Goal: Information Seeking & Learning: Compare options

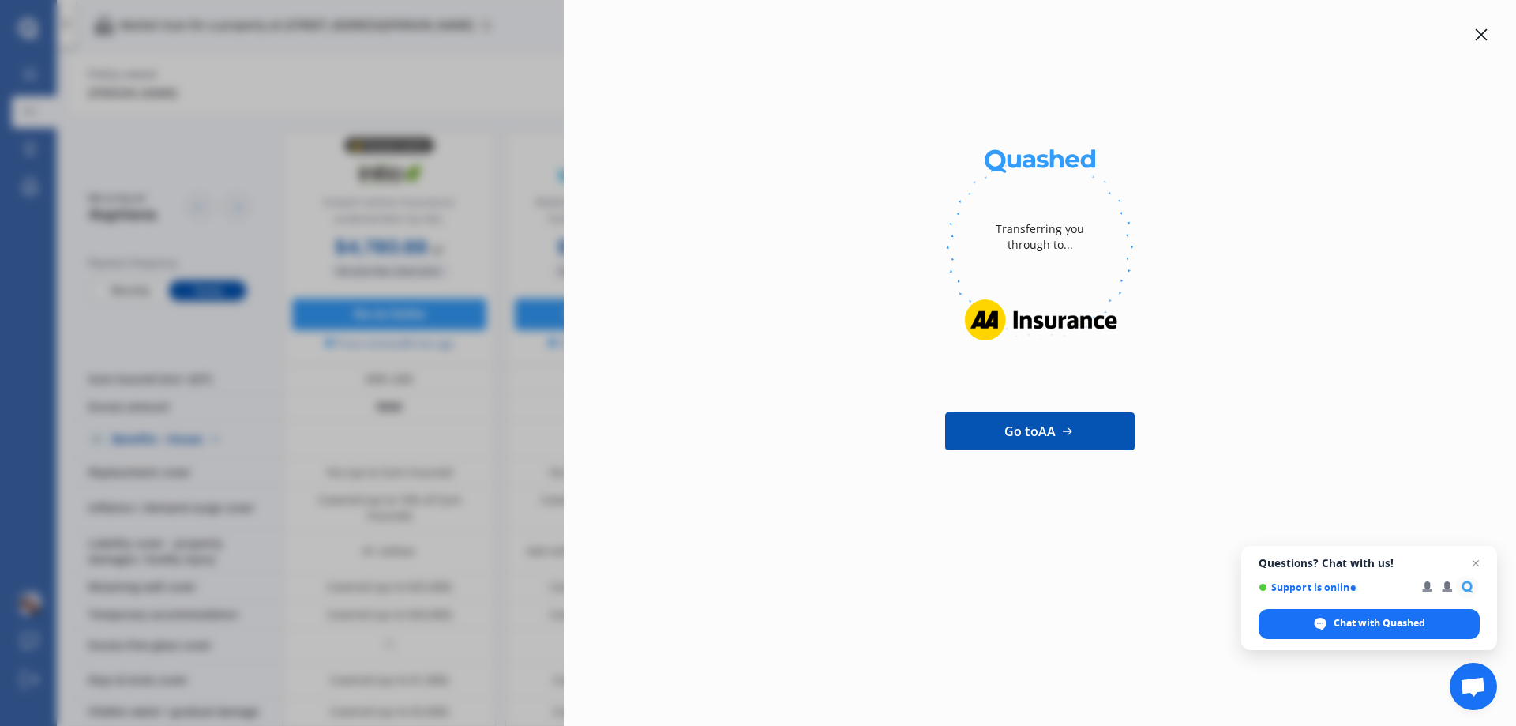
scroll to position [86, 0]
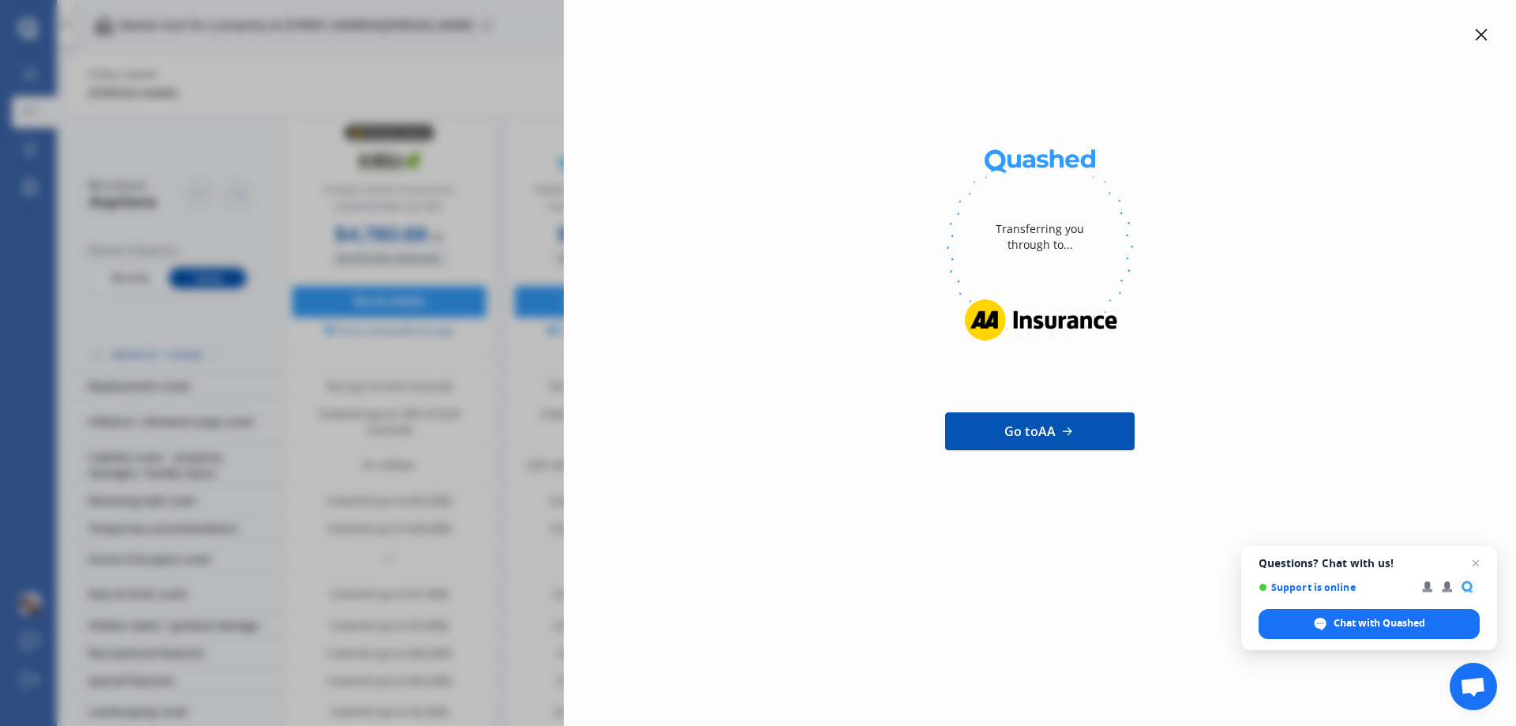
click at [439, 173] on div "Transferring you through to... Go to AA" at bounding box center [758, 363] width 1516 height 726
click at [1476, 37] on icon at bounding box center [1481, 34] width 13 height 13
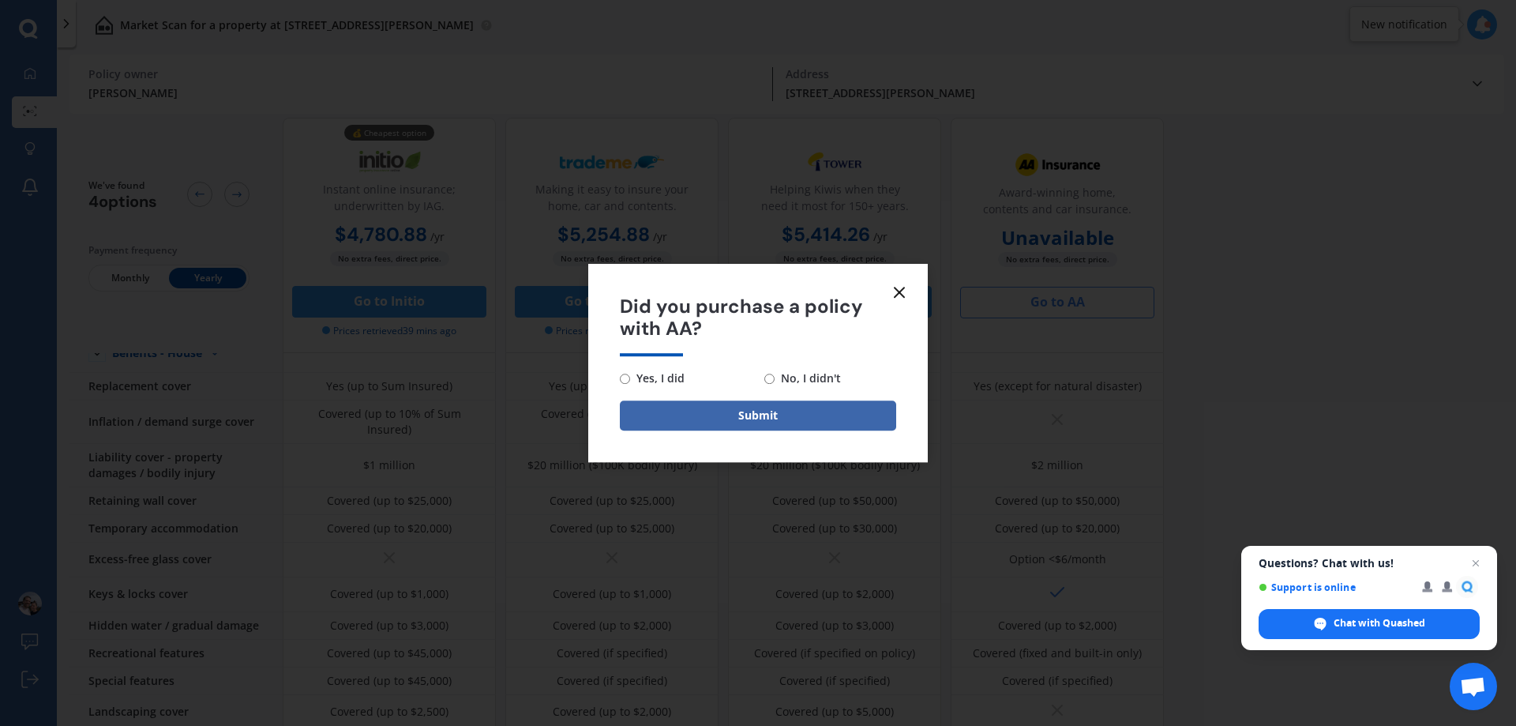
click at [899, 293] on line at bounding box center [899, 291] width 9 height 9
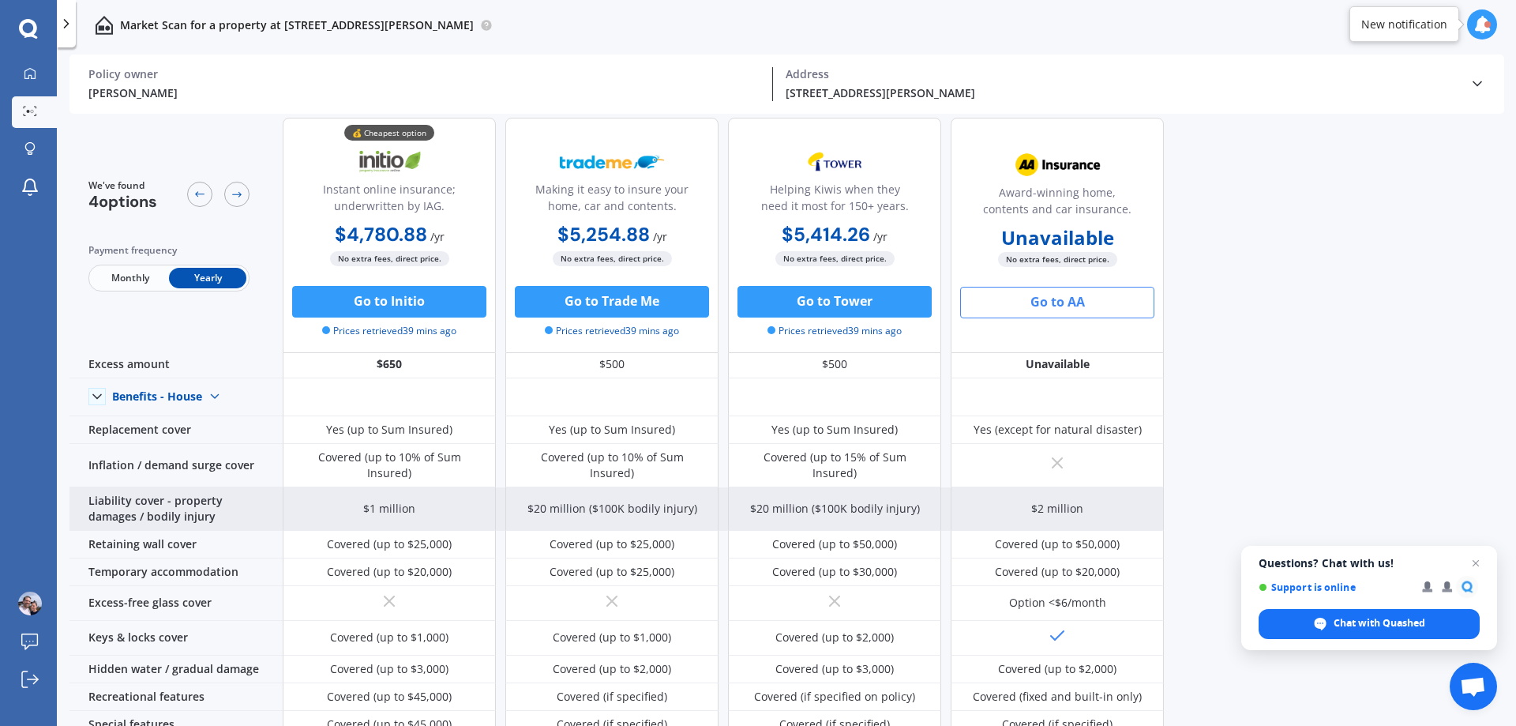
scroll to position [0, 0]
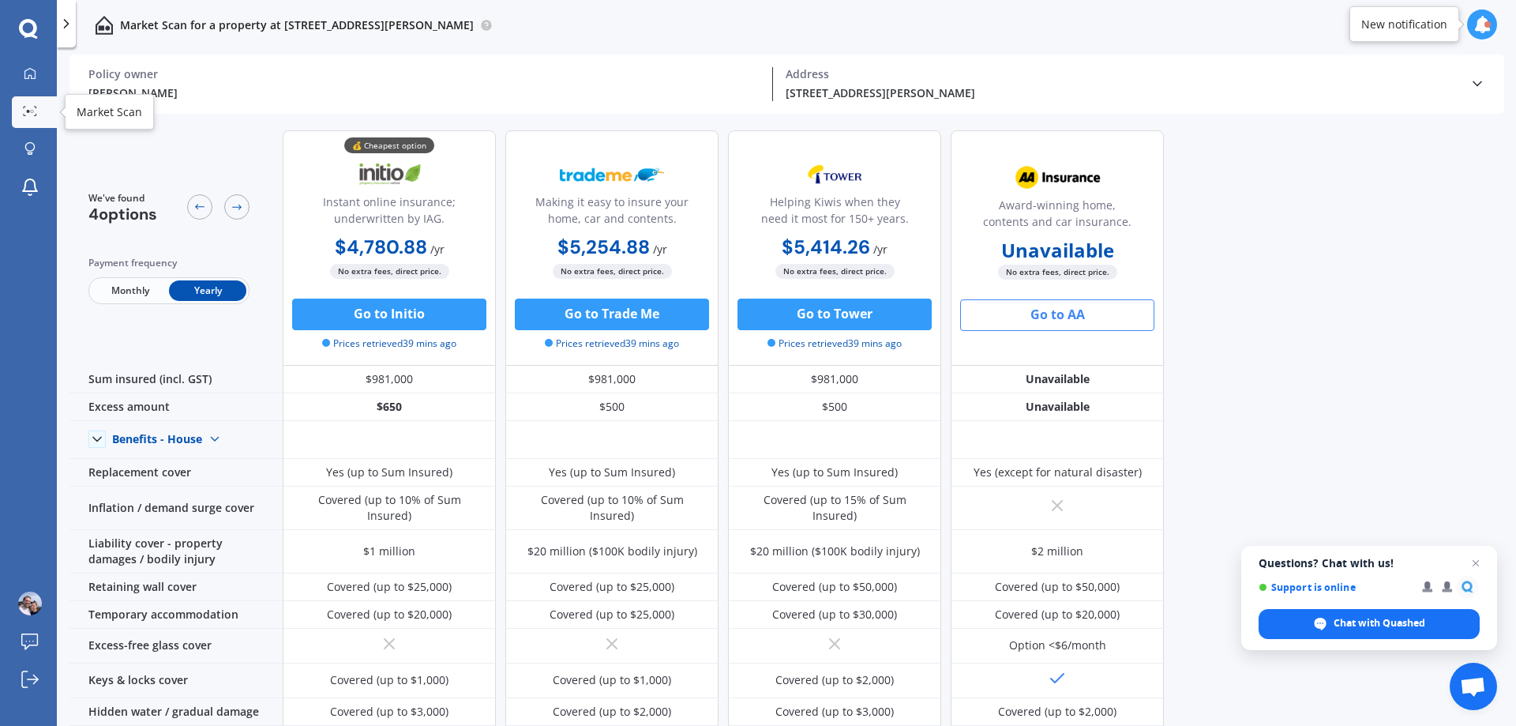
click at [29, 112] on circle at bounding box center [28, 111] width 3 height 3
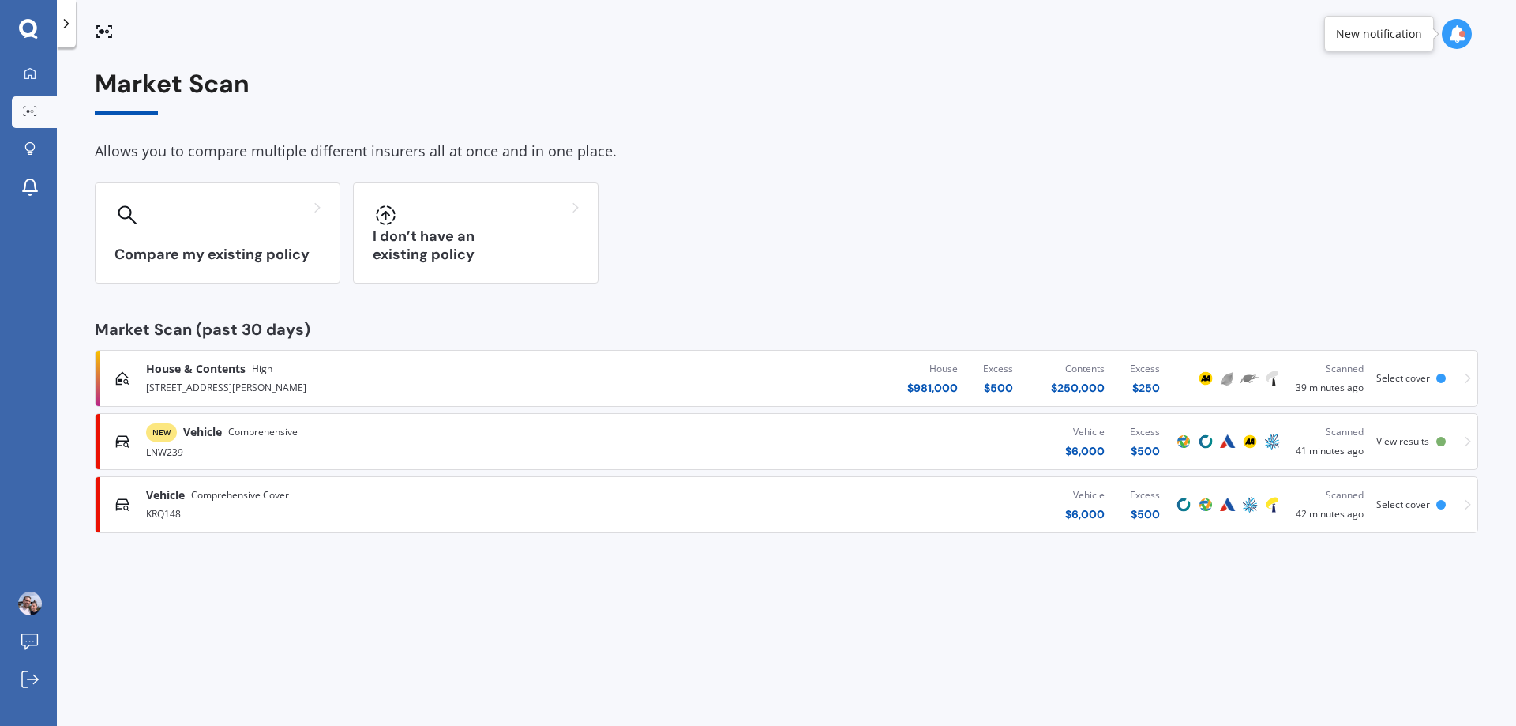
click at [1410, 440] on span "View results" at bounding box center [1402, 440] width 53 height 13
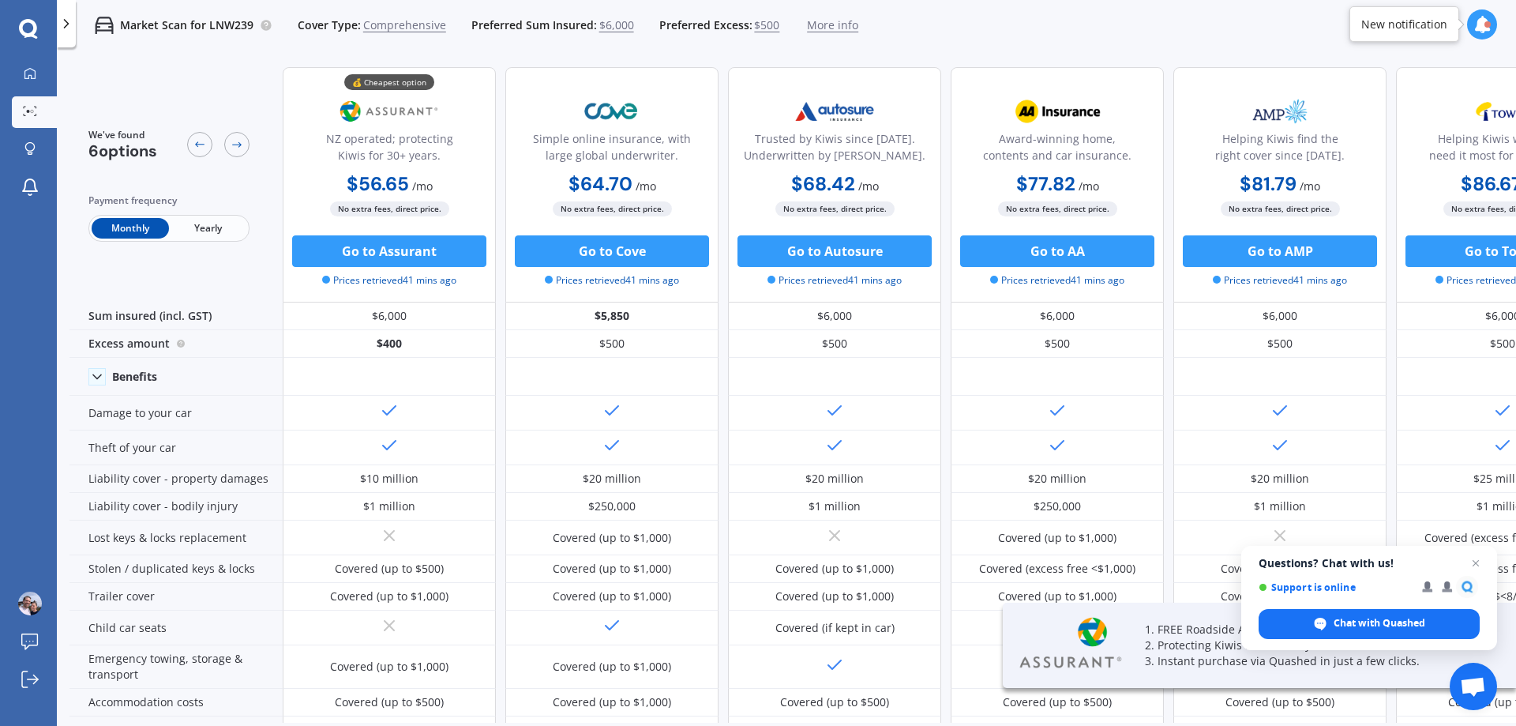
click at [212, 231] on span "Yearly" at bounding box center [207, 228] width 77 height 21
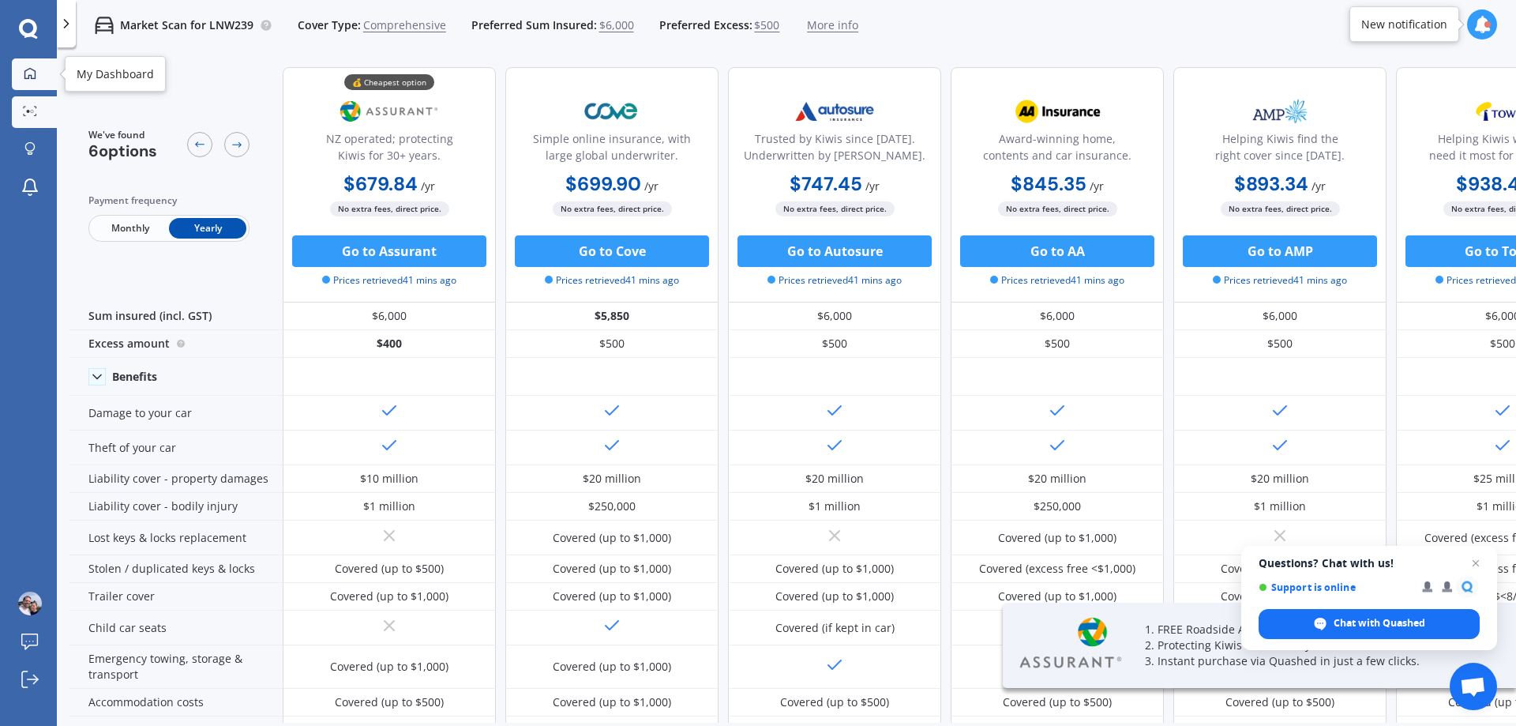
click at [35, 76] on icon at bounding box center [29, 72] width 11 height 11
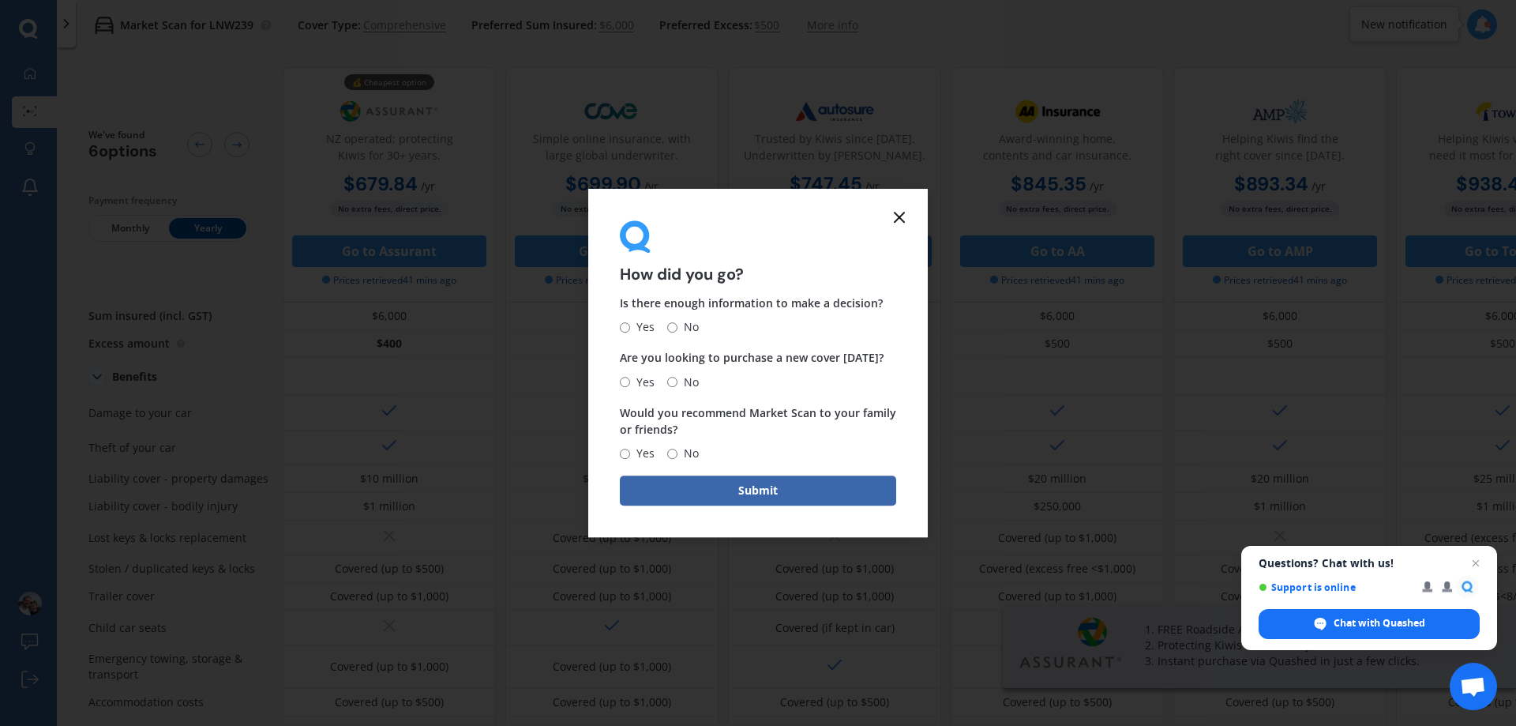
click at [898, 216] on line at bounding box center [899, 216] width 9 height 9
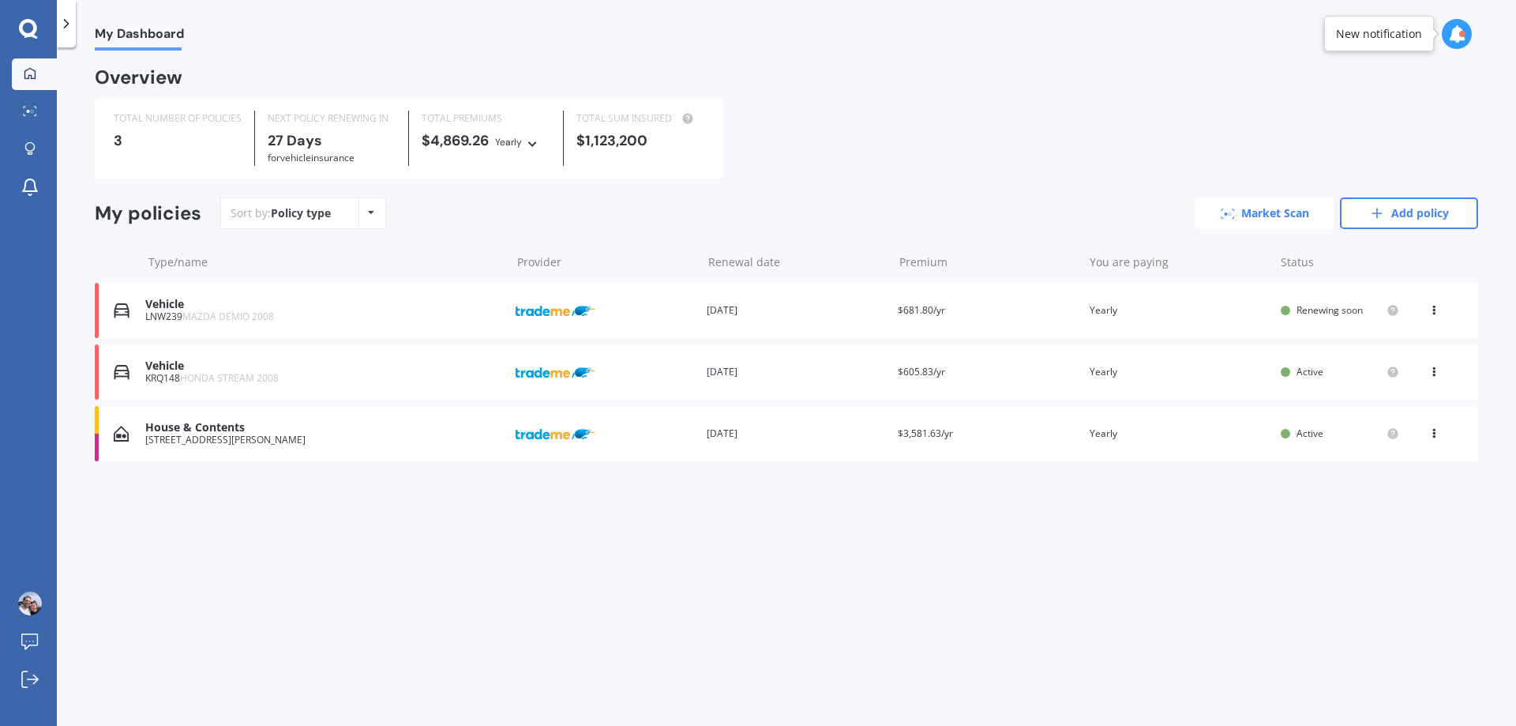
click at [1273, 211] on link "Market Scan" at bounding box center [1265, 213] width 138 height 32
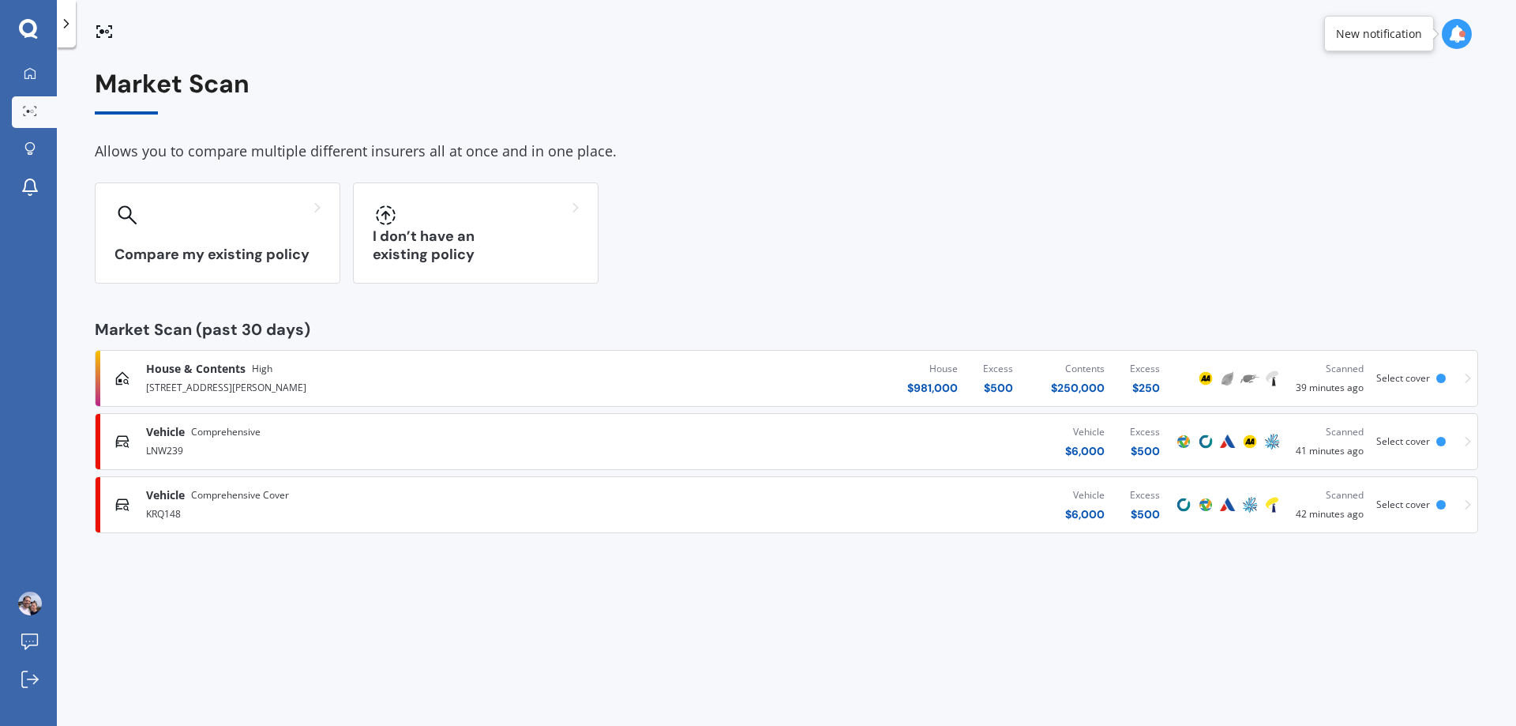
click at [1462, 27] on icon at bounding box center [1456, 33] width 17 height 17
click at [1097, 141] on div "Allows you to compare multiple different insurers all at once and in one place." at bounding box center [787, 152] width 1384 height 24
click at [1406, 380] on span "Select cover" at bounding box center [1403, 377] width 54 height 13
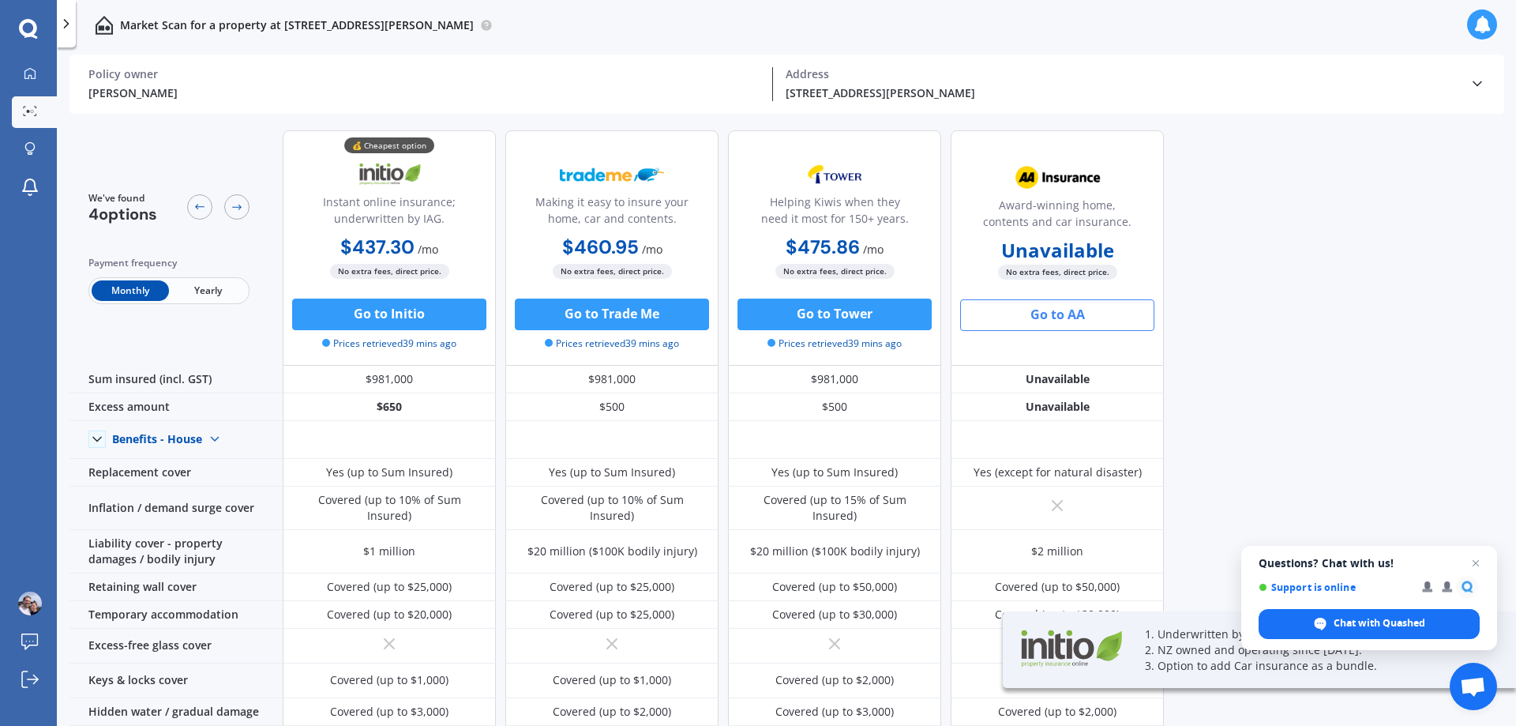
click at [216, 288] on span "Yearly" at bounding box center [207, 290] width 77 height 21
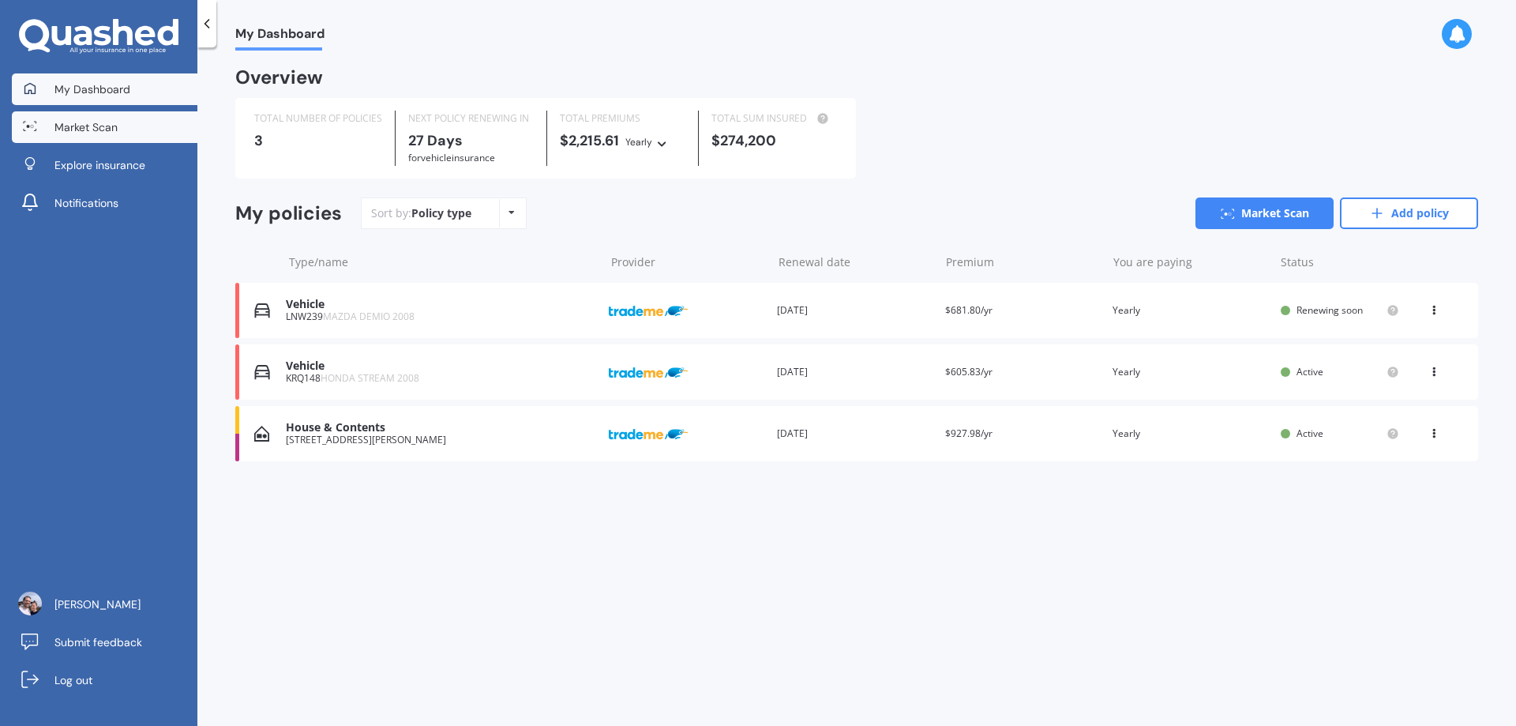
click at [84, 128] on span "Market Scan" at bounding box center [85, 127] width 63 height 16
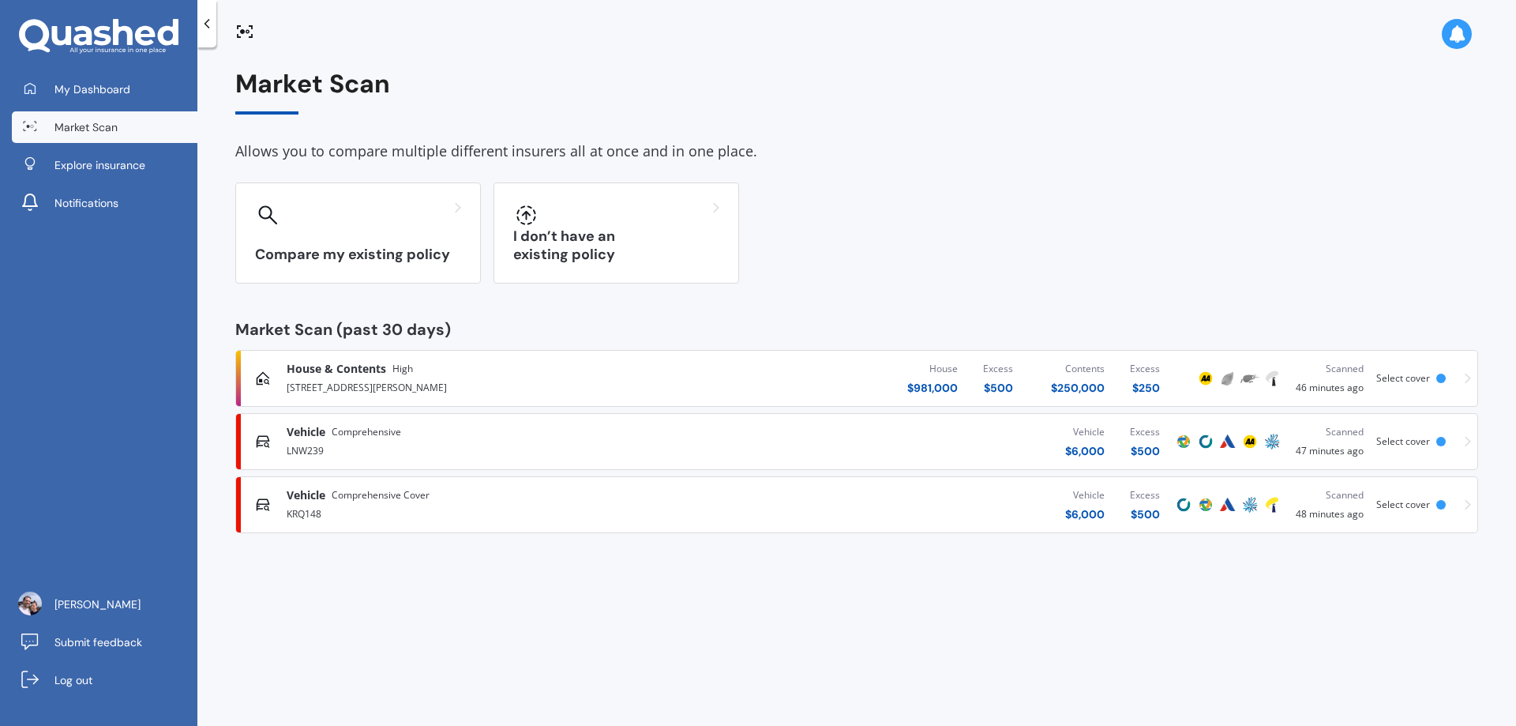
click at [807, 368] on div "House $ 981,000 Excess $ 500 Contents $ 250,000 Excess $ 250" at bounding box center [943, 378] width 459 height 47
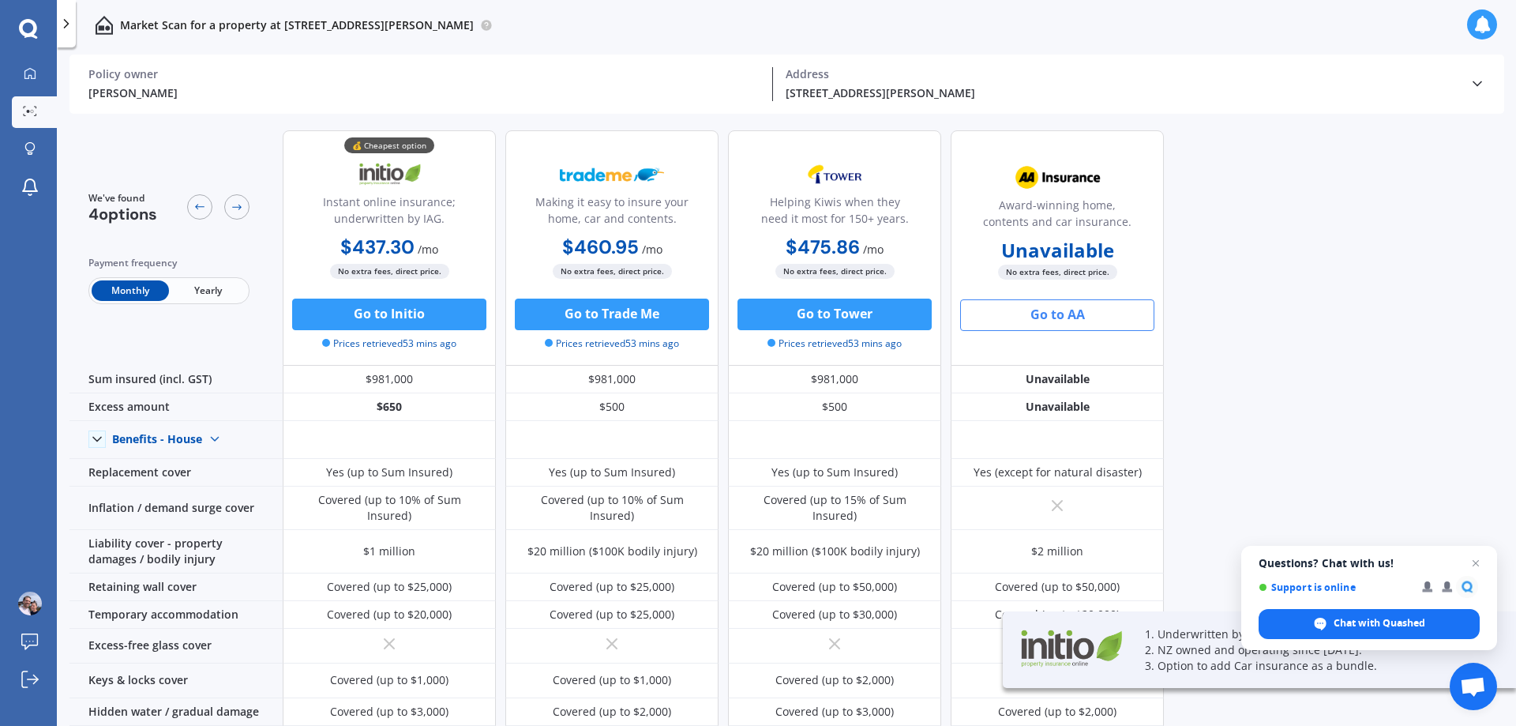
click at [214, 287] on span "Yearly" at bounding box center [207, 290] width 77 height 21
